Goal: Task Accomplishment & Management: Complete application form

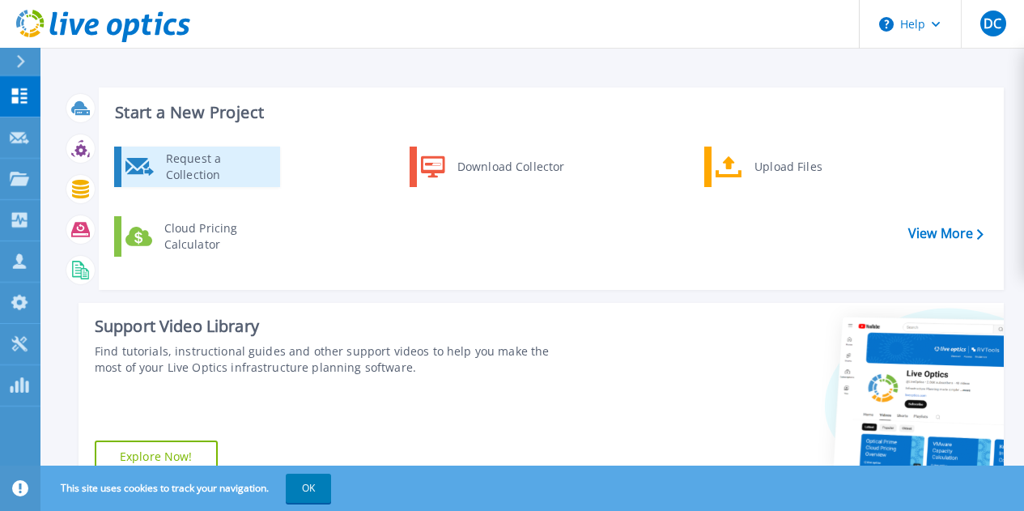
click at [193, 168] on div "Request a Collection" at bounding box center [217, 167] width 118 height 32
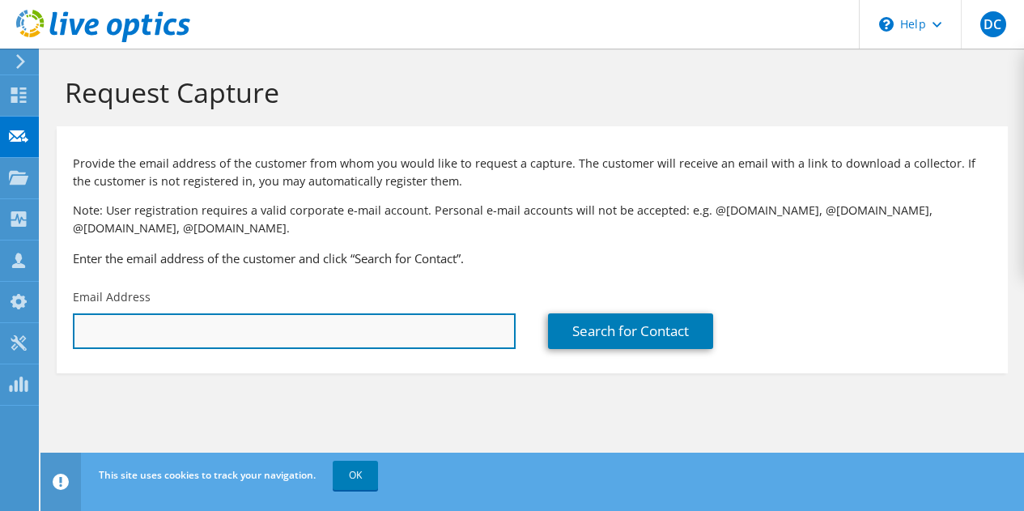
click at [238, 315] on input "text" at bounding box center [294, 331] width 443 height 36
click at [313, 340] on input "text" at bounding box center [294, 331] width 443 height 36
paste input "[EMAIL_ADDRESS][DOMAIN_NAME]"
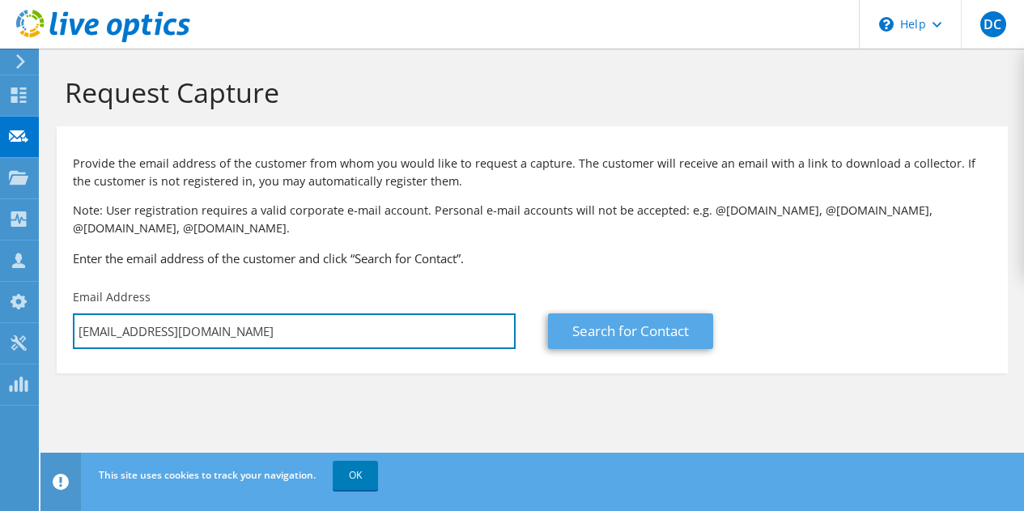
type input "[EMAIL_ADDRESS][DOMAIN_NAME]"
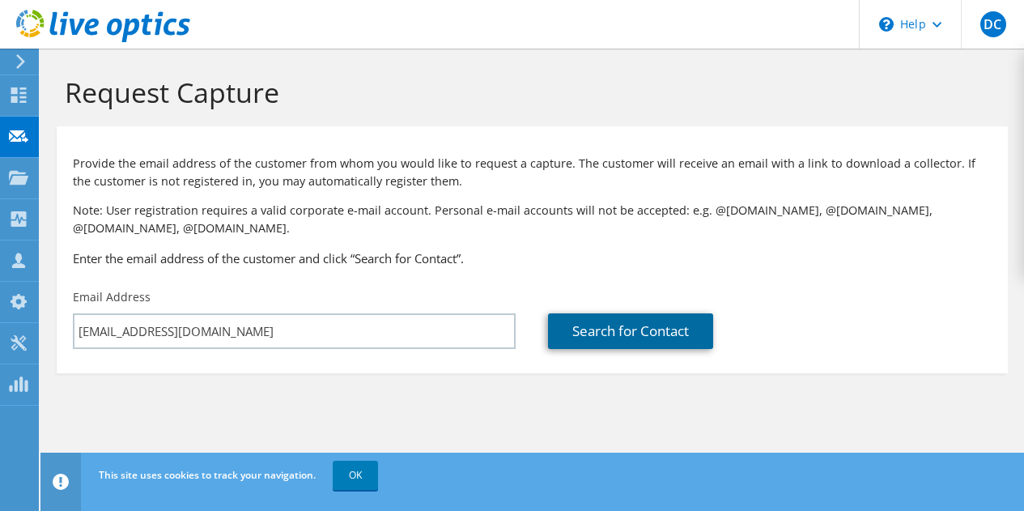
click at [615, 331] on link "Search for Contact" at bounding box center [630, 331] width 165 height 36
type input "[GEOGRAPHIC_DATA], [US_STATE]"
type input "[PERSON_NAME]"
type input "Spencer"
type input "United States"
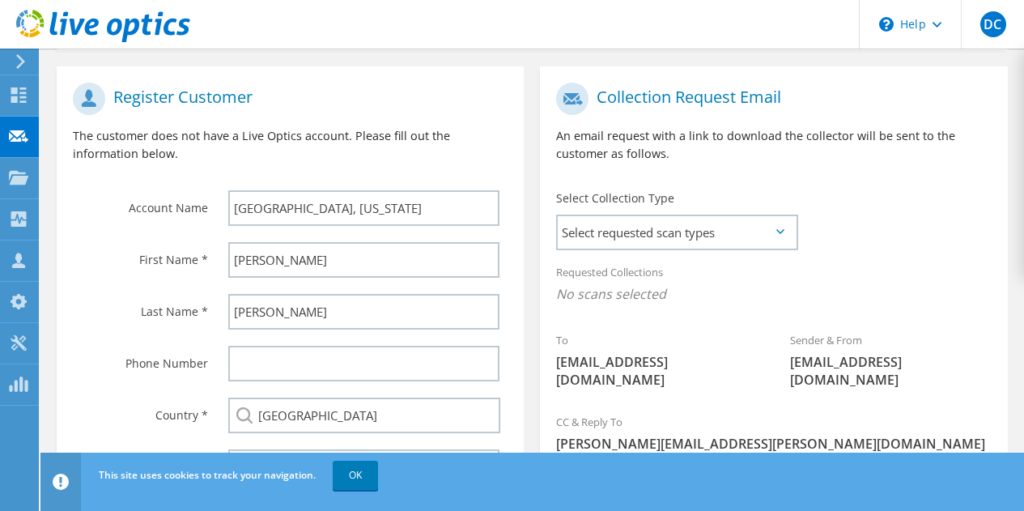
scroll to position [353, 0]
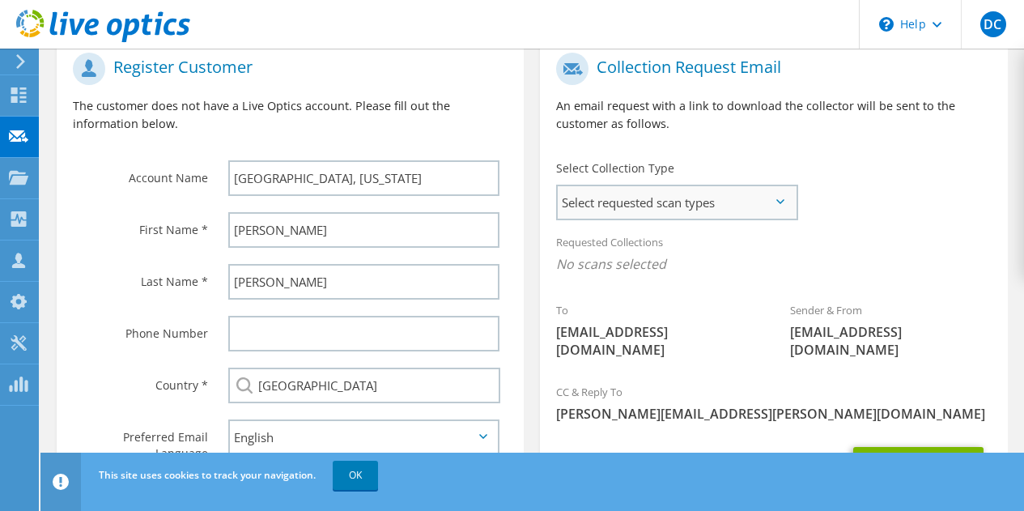
click at [796, 206] on span "Select requested scan types" at bounding box center [677, 202] width 238 height 32
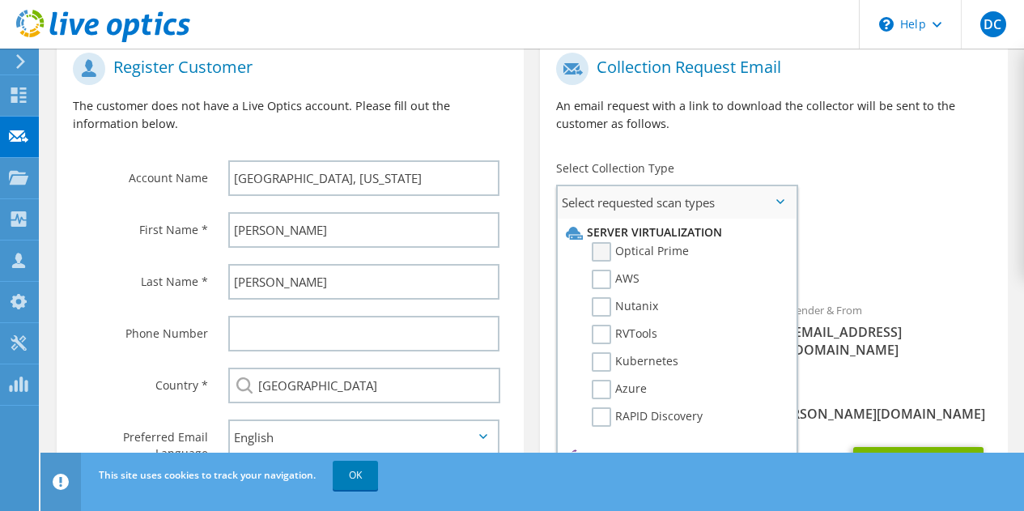
click at [642, 253] on label "Optical Prime" at bounding box center [640, 251] width 97 height 19
click at [0, 0] on input "Optical Prime" at bounding box center [0, 0] width 0 height 0
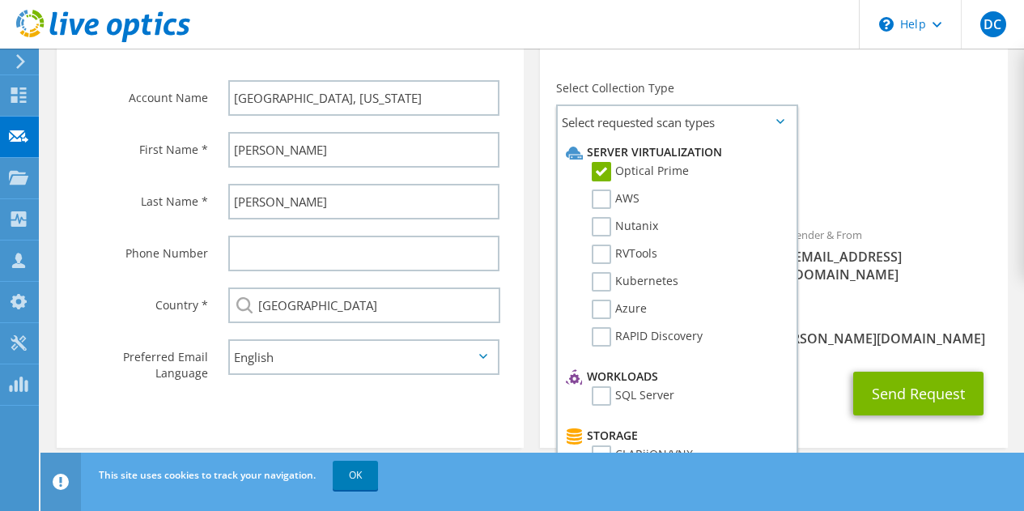
scroll to position [434, 0]
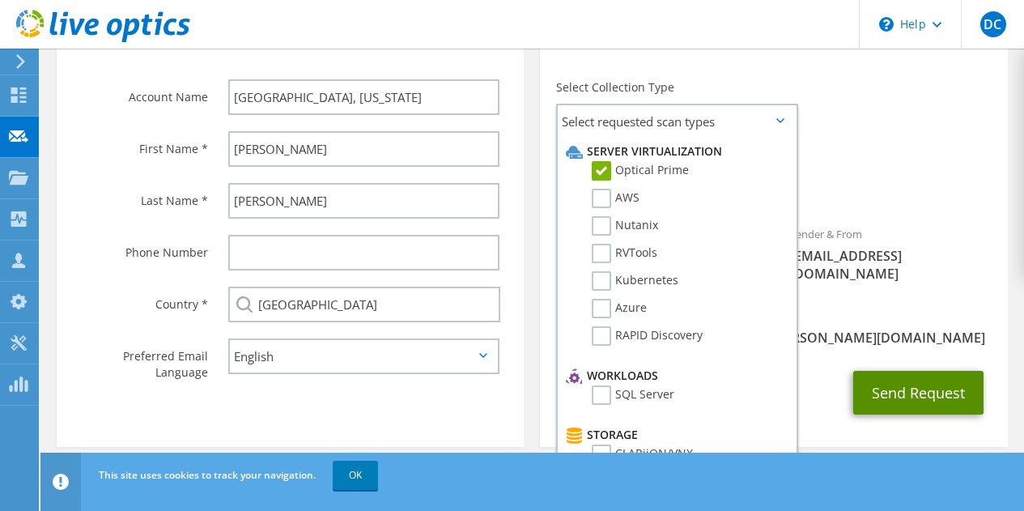
click at [916, 382] on button "Send Request" at bounding box center [918, 393] width 130 height 44
